Goal: Communication & Community: Share content

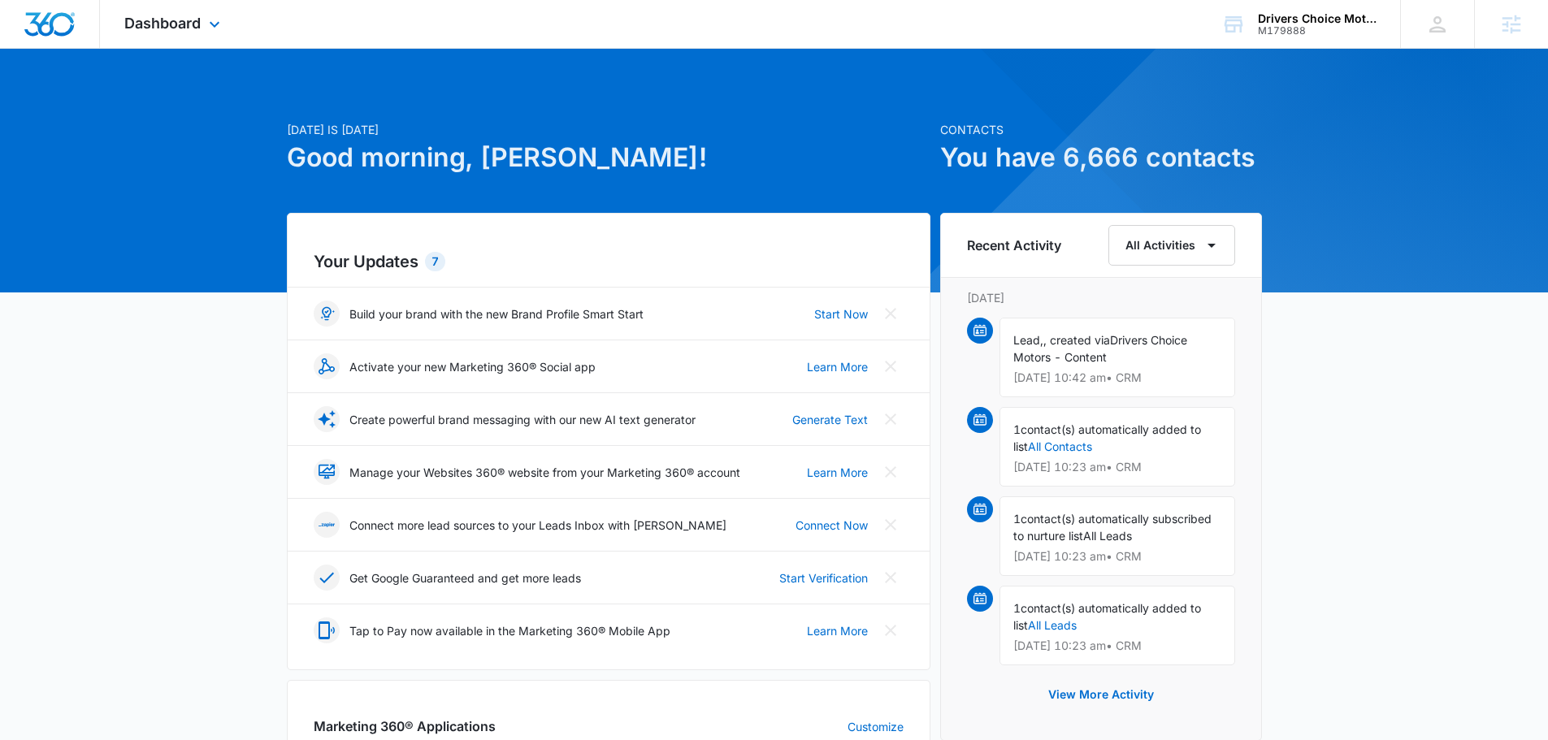
click at [217, 11] on div "Dashboard Apps Reputation Websites Forms CRM Email Social Content Intelligence …" at bounding box center [174, 24] width 149 height 48
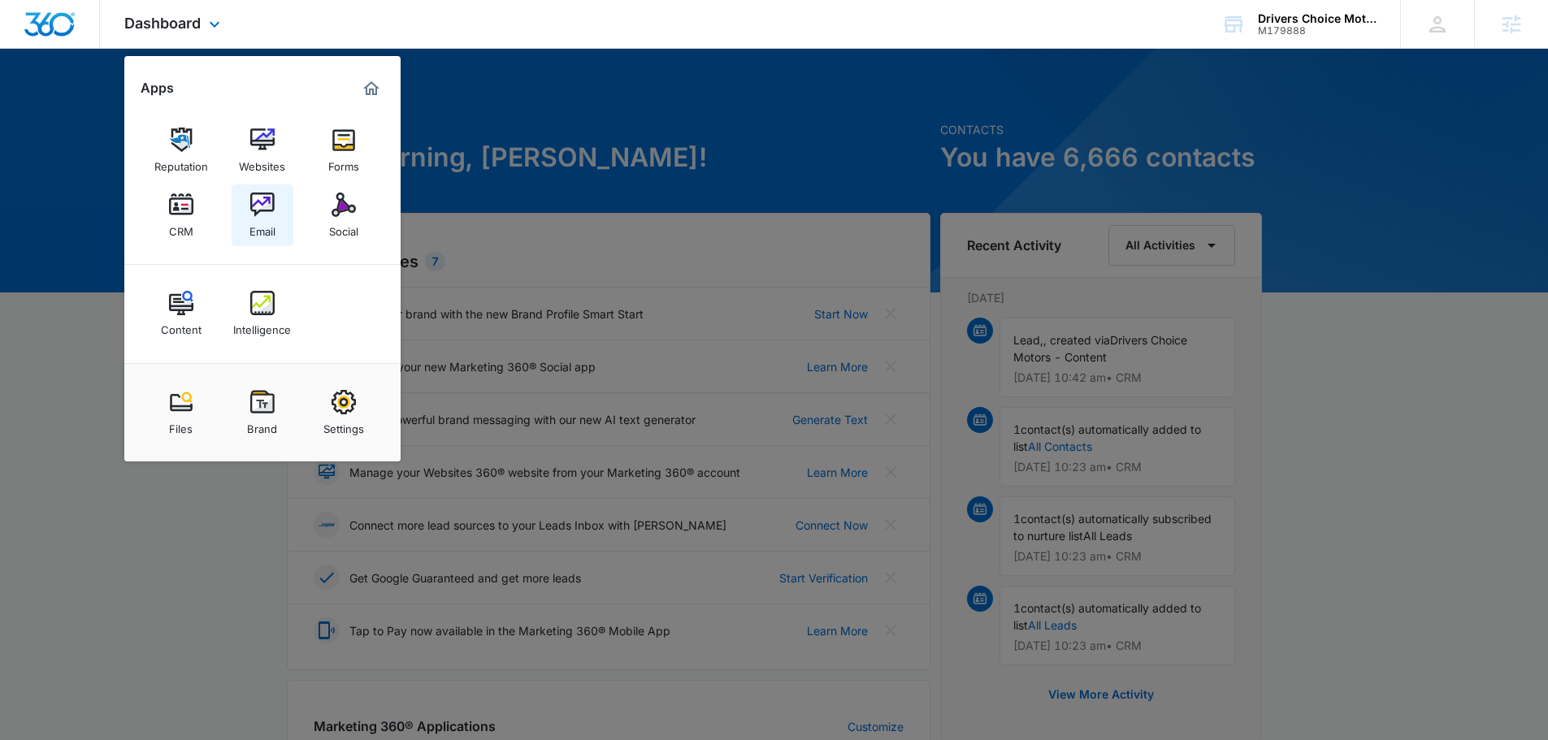
click at [258, 210] on img at bounding box center [262, 205] width 24 height 24
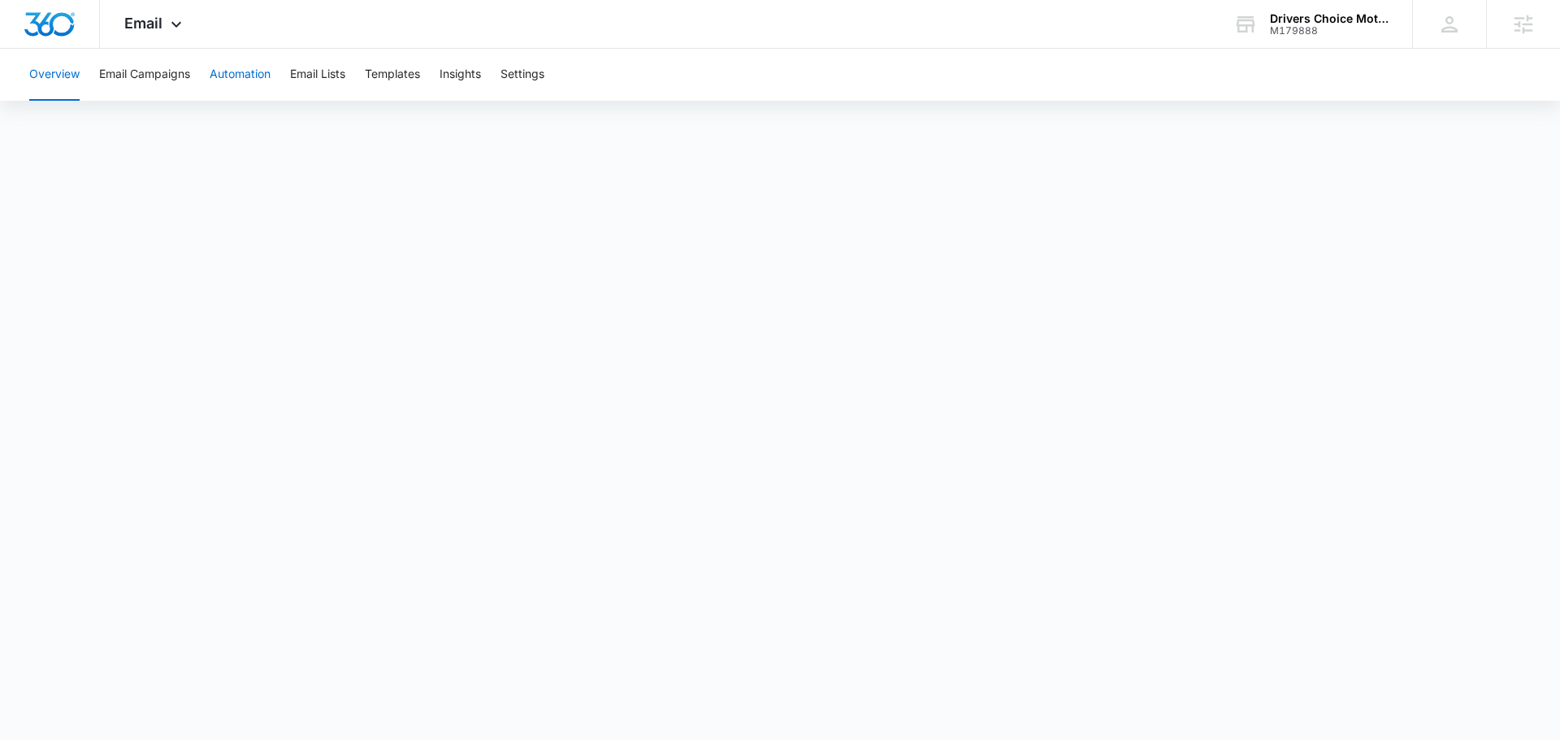
click at [245, 72] on button "Automation" at bounding box center [240, 75] width 61 height 52
click at [393, 73] on button "Templates" at bounding box center [392, 75] width 55 height 52
click at [134, 80] on button "Email Campaigns" at bounding box center [144, 75] width 91 height 52
click at [413, 72] on button "Templates" at bounding box center [392, 75] width 55 height 52
click at [152, 24] on span "Email" at bounding box center [143, 23] width 38 height 17
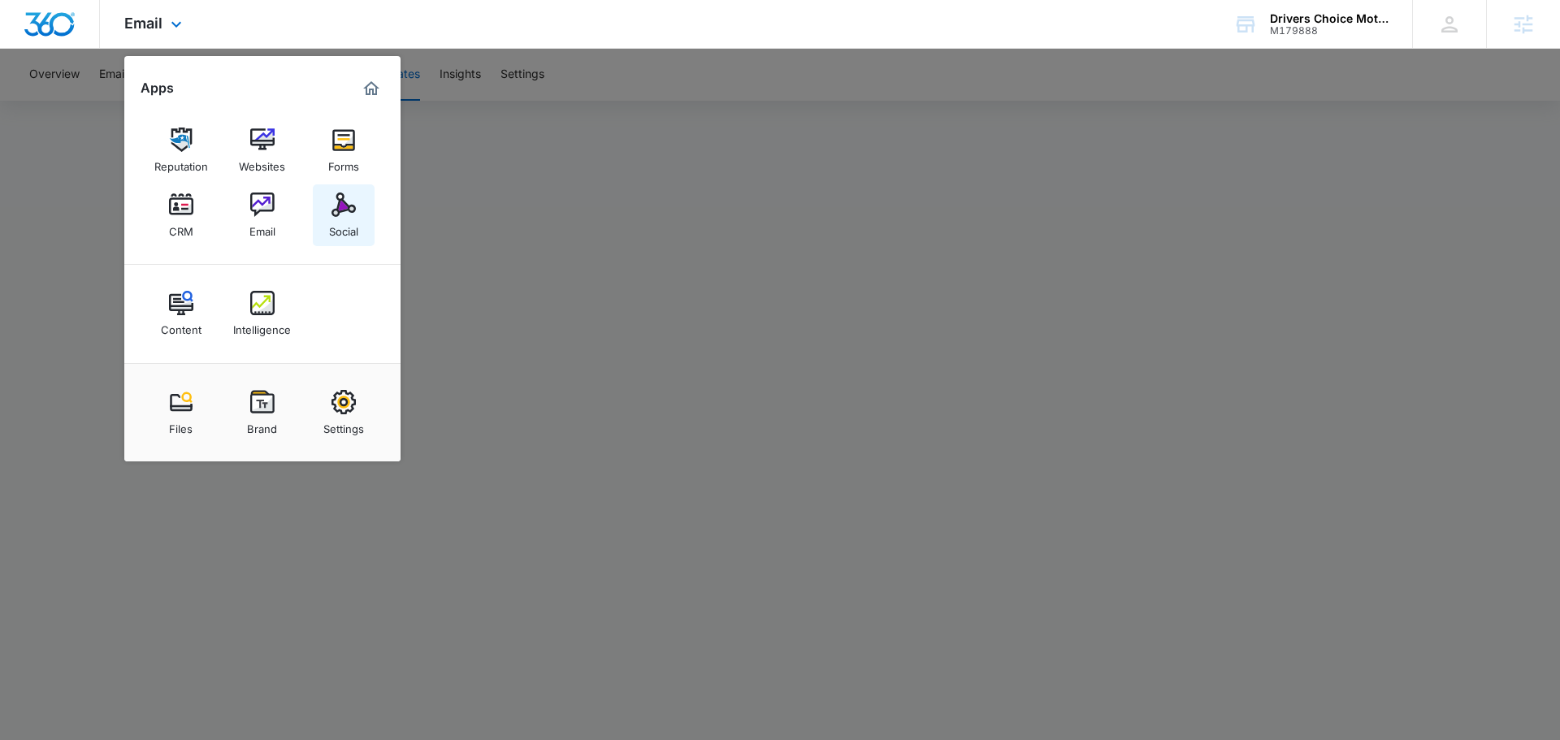
click at [345, 221] on div "Social" at bounding box center [343, 227] width 29 height 21
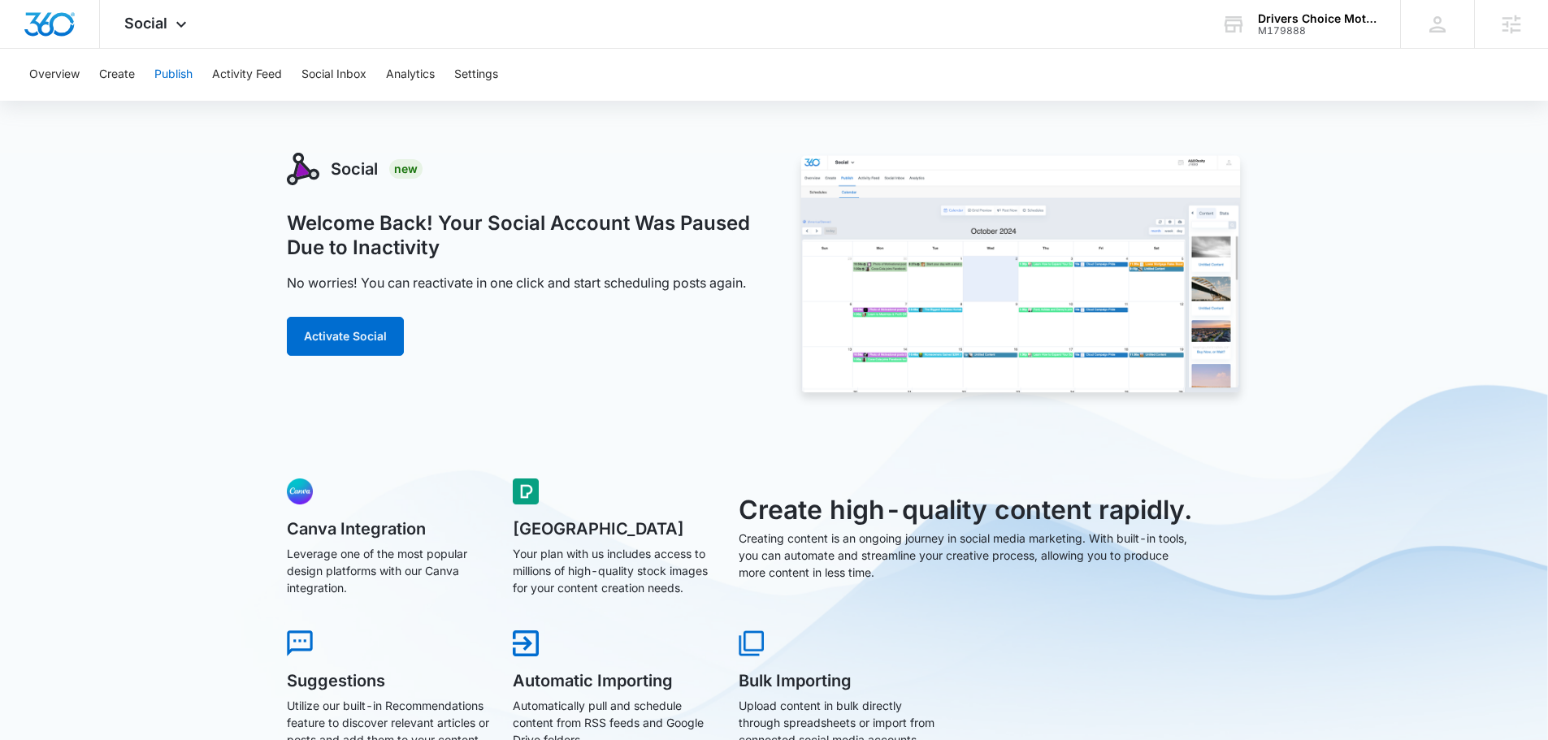
click at [189, 74] on button "Publish" at bounding box center [173, 75] width 38 height 52
click at [186, 76] on button "Publish" at bounding box center [173, 75] width 38 height 52
click at [118, 72] on button "Create" at bounding box center [117, 75] width 36 height 52
click at [366, 345] on button "Activate Social" at bounding box center [345, 336] width 117 height 39
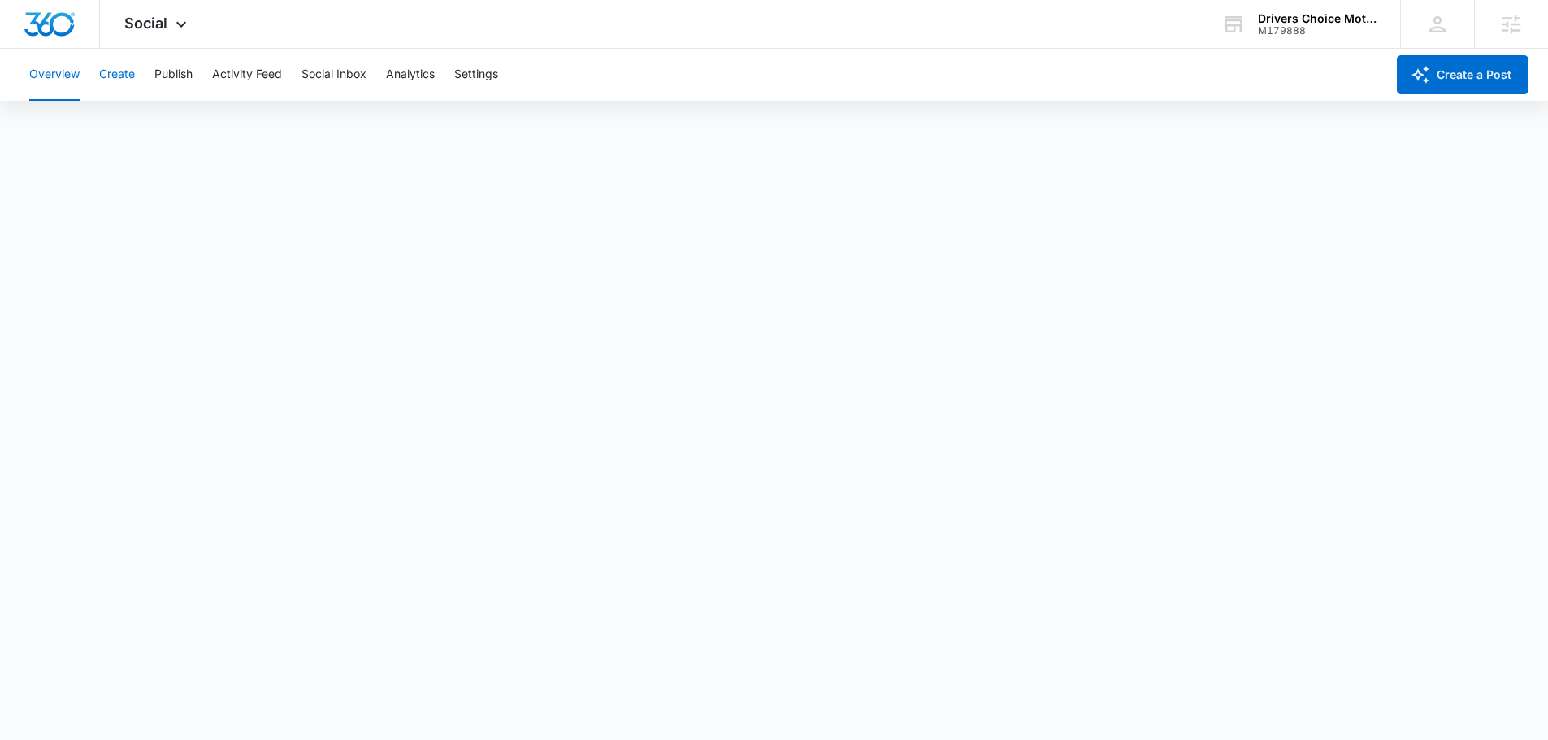
click at [102, 80] on button "Create" at bounding box center [117, 75] width 36 height 52
click at [142, 70] on div "Overview Create Publish Activity Feed Social Inbox Analytics Settings" at bounding box center [703, 75] width 1366 height 52
click at [171, 71] on button "Publish" at bounding box center [173, 75] width 38 height 52
click at [137, 128] on button "Schedules" at bounding box center [124, 125] width 55 height 46
click at [1483, 78] on button "Create a Post" at bounding box center [1463, 74] width 132 height 39
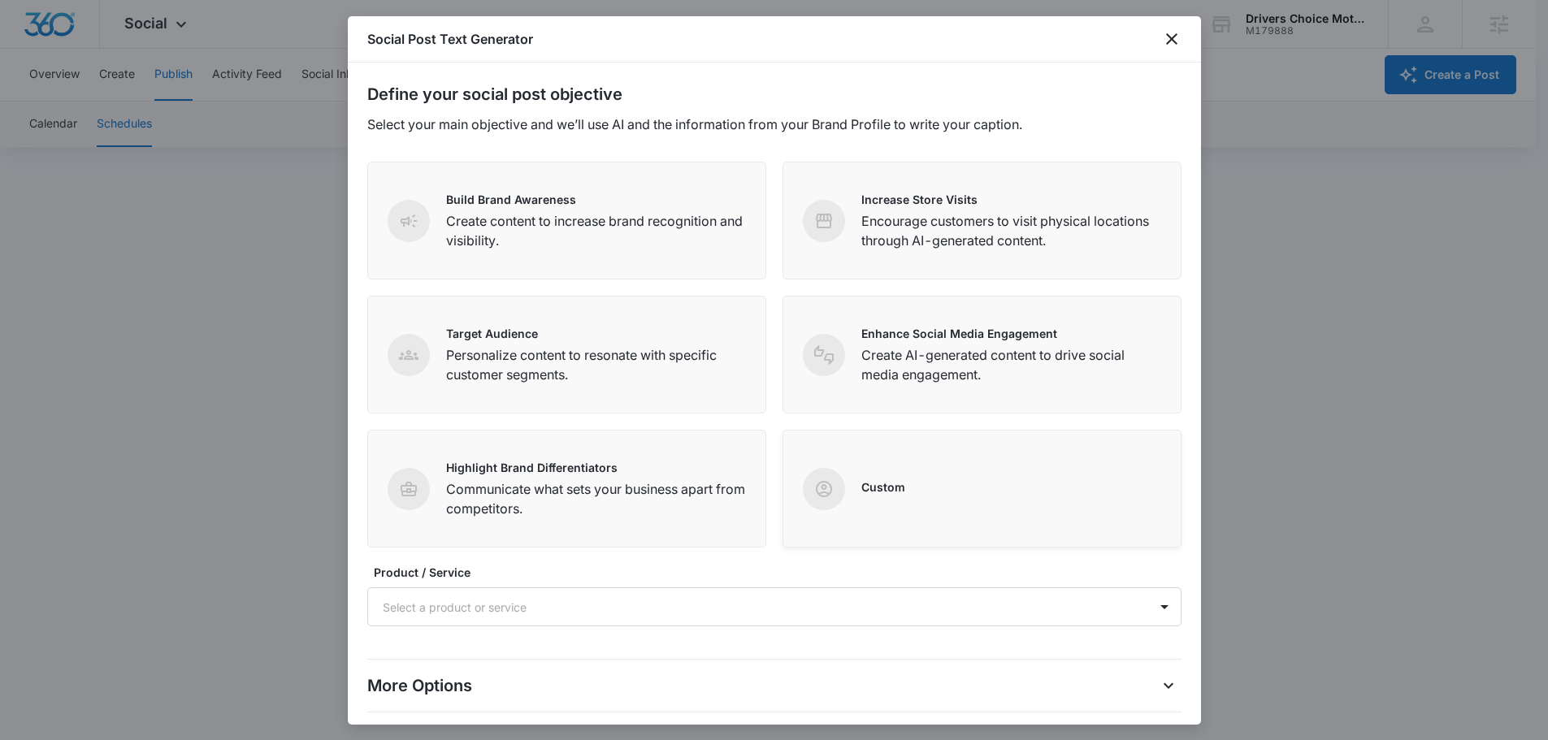
click at [978, 528] on div "Custom" at bounding box center [982, 489] width 399 height 118
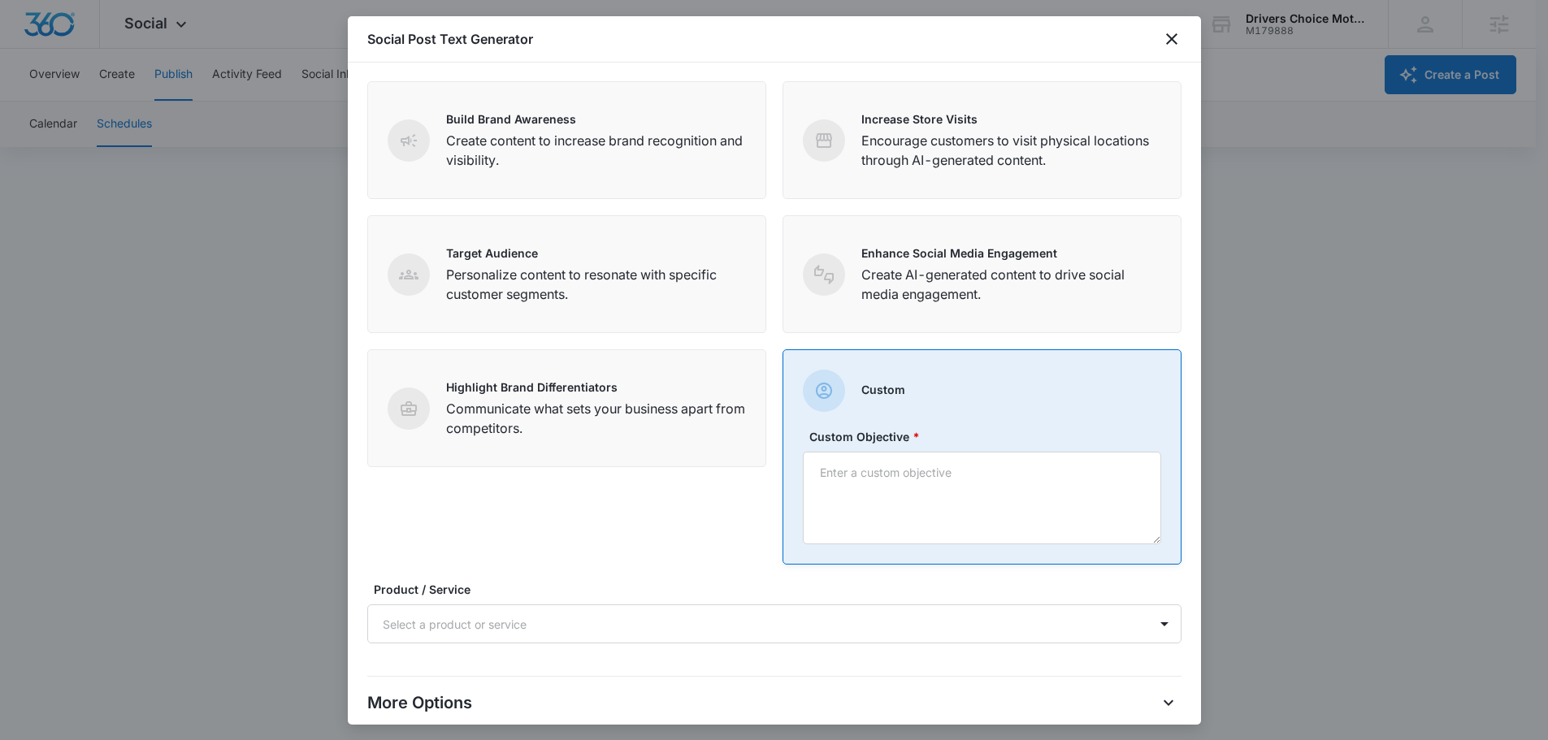
scroll to position [173, 0]
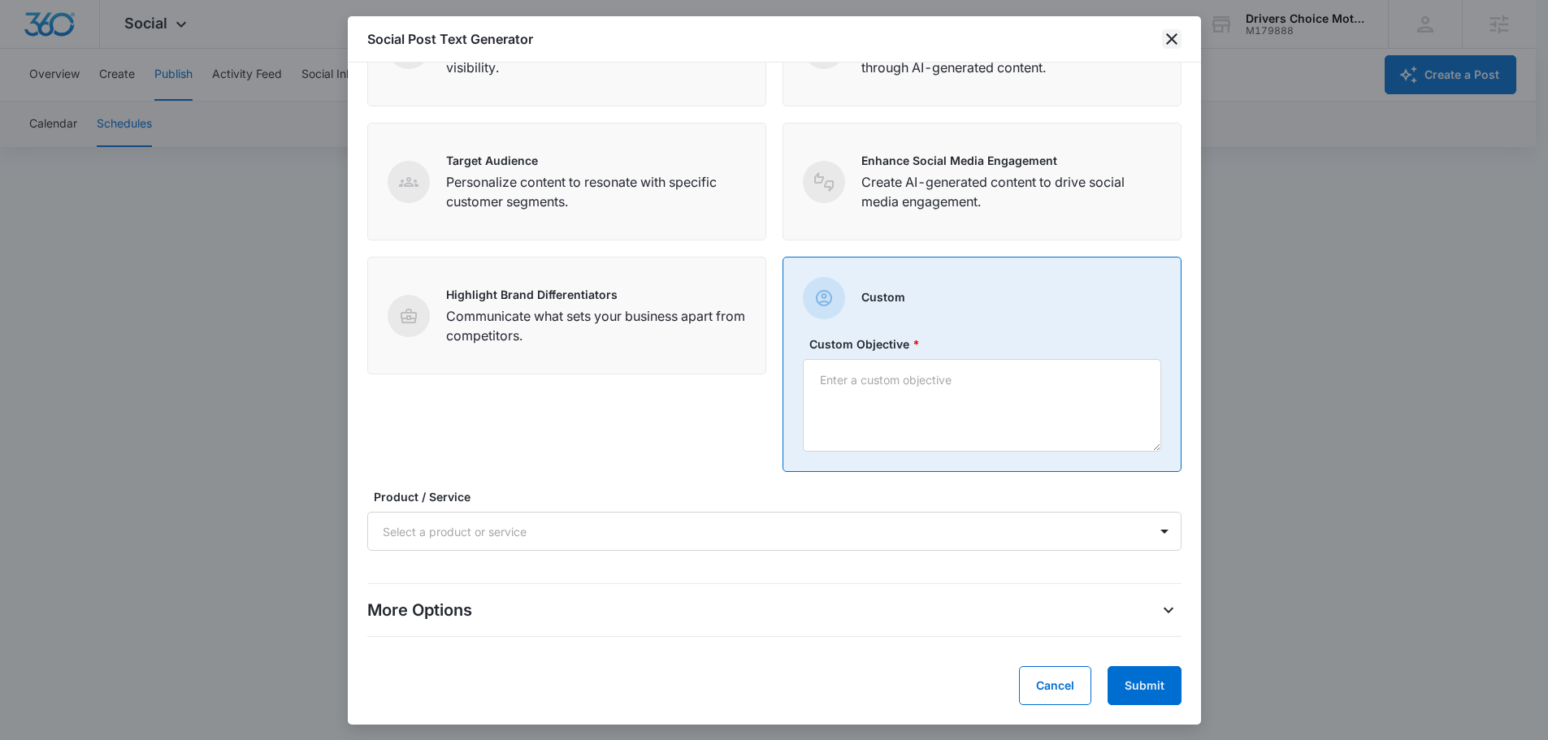
click at [1180, 29] on icon "close" at bounding box center [1172, 39] width 20 height 20
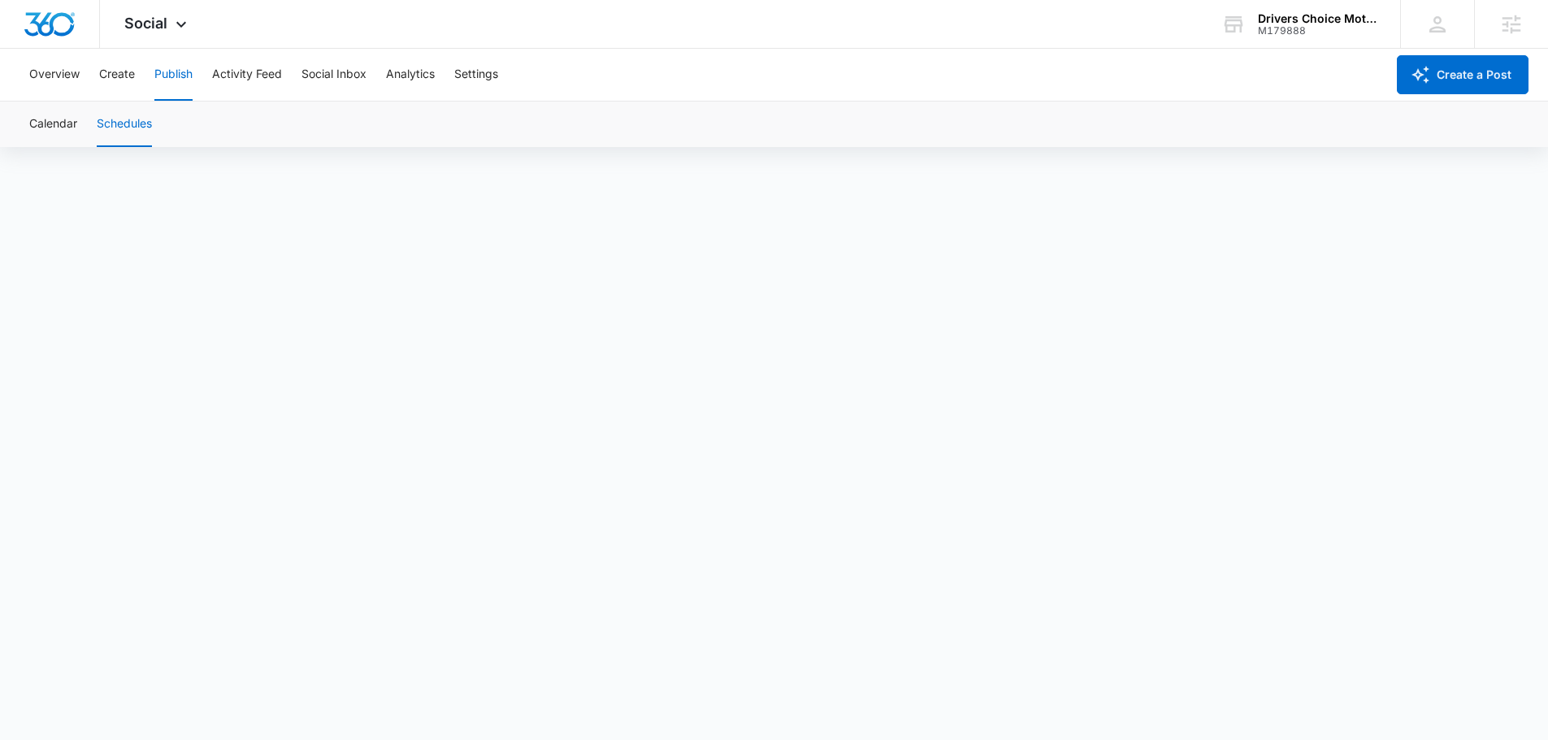
scroll to position [0, 0]
click at [67, 137] on button "Calendar" at bounding box center [53, 125] width 48 height 46
click at [141, 123] on button "Schedules" at bounding box center [124, 125] width 55 height 46
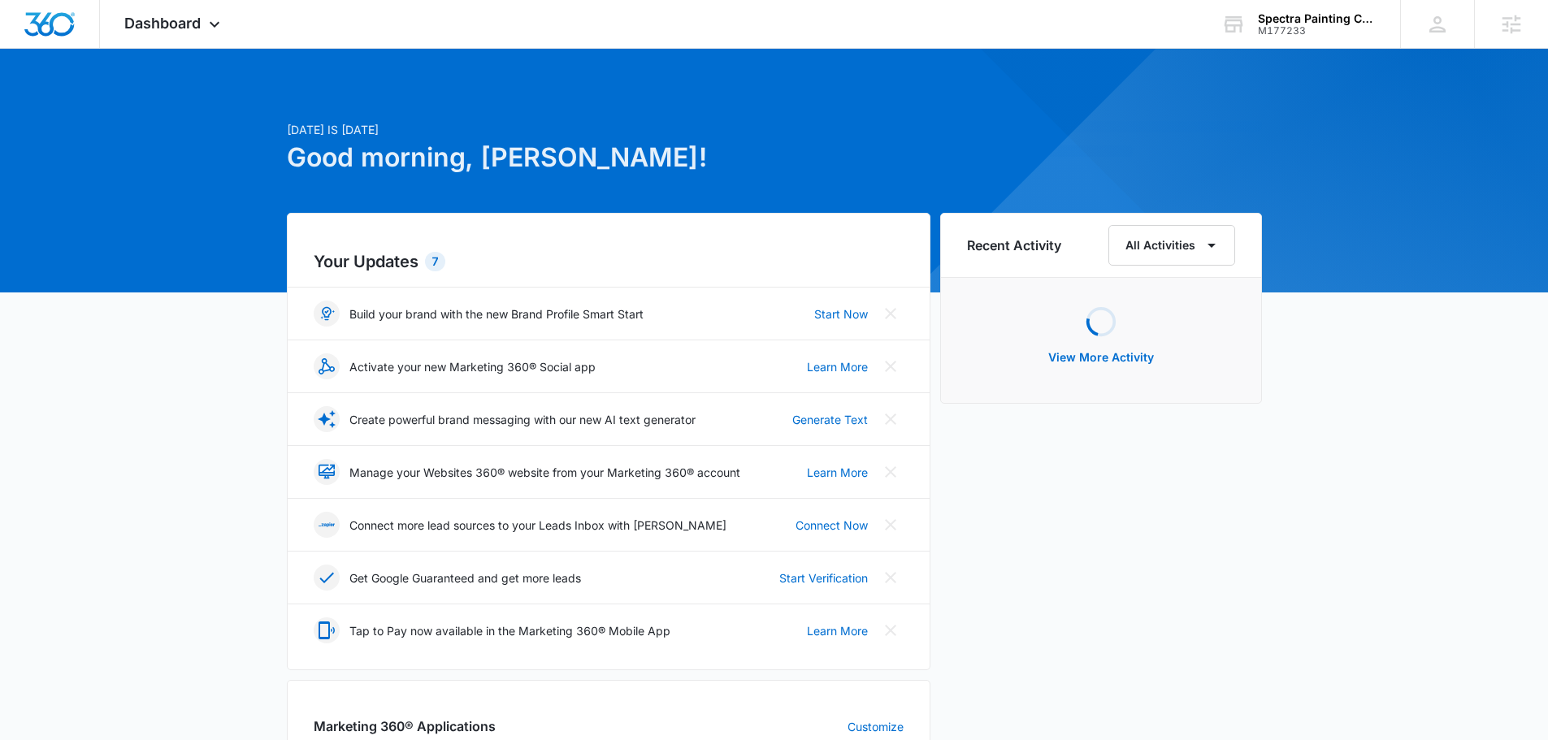
click at [164, 50] on div at bounding box center [774, 171] width 1548 height 244
click at [162, 35] on div "Dashboard Apps Reputation Websites Forms CRM Email Social Content Ads Intellige…" at bounding box center [174, 24] width 149 height 48
